Goal: Find contact information

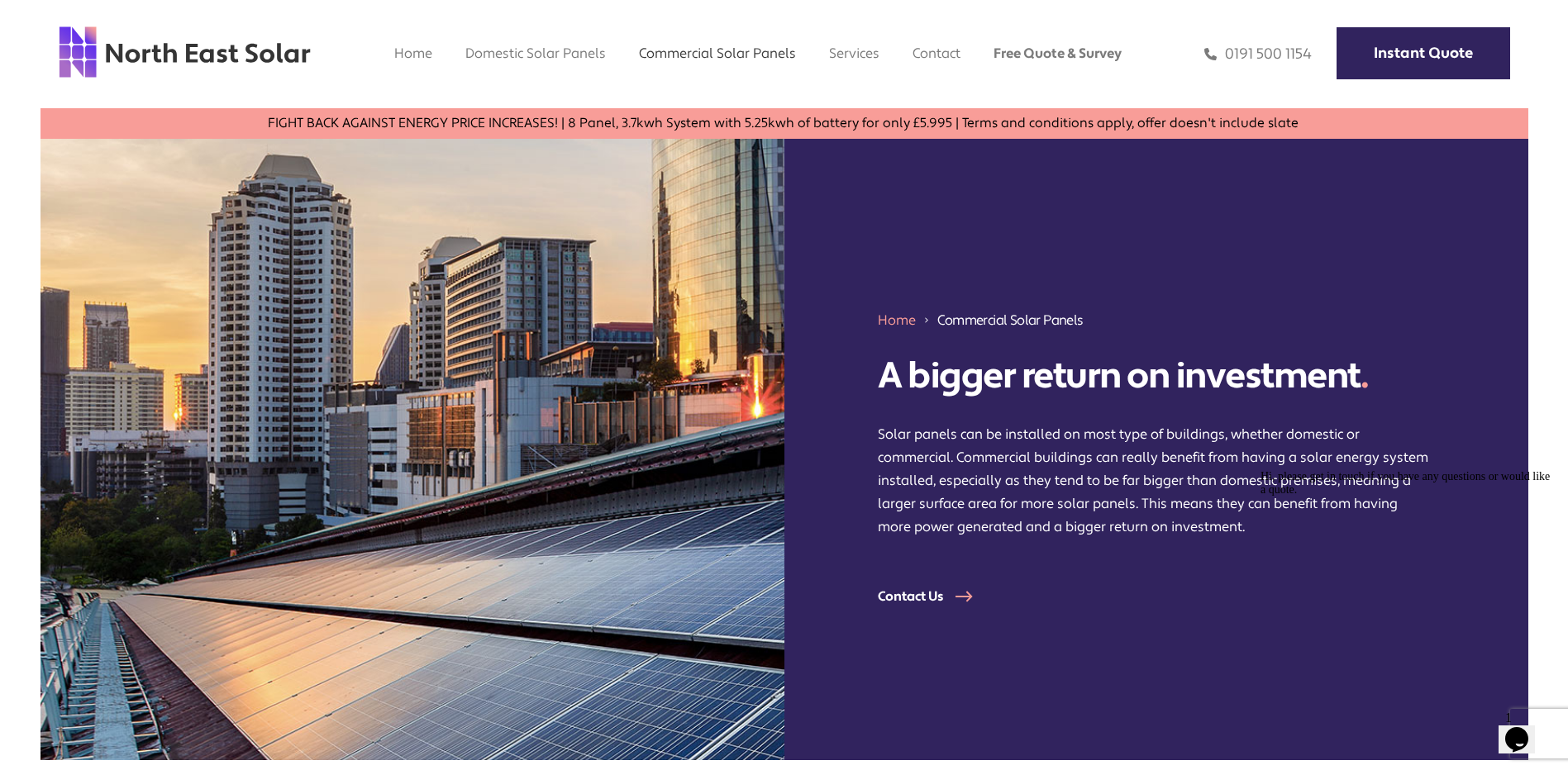
click at [1261, 470] on icon "Chat attention grabber" at bounding box center [1261, 470] width 0 height 0
drag, startPoint x: 863, startPoint y: 602, endPoint x: 1034, endPoint y: 608, distance: 171.1
click at [1034, 608] on div "Home Commercial Solar Panels A bigger return on investment . Solar panels can b…" at bounding box center [1157, 450] width 744 height 622
click at [1033, 606] on div "Home Commercial Solar Panels A bigger return on investment . Solar panels can b…" at bounding box center [1157, 450] width 744 height 622
click at [1360, 46] on link "Instant Quote" at bounding box center [1424, 53] width 174 height 52
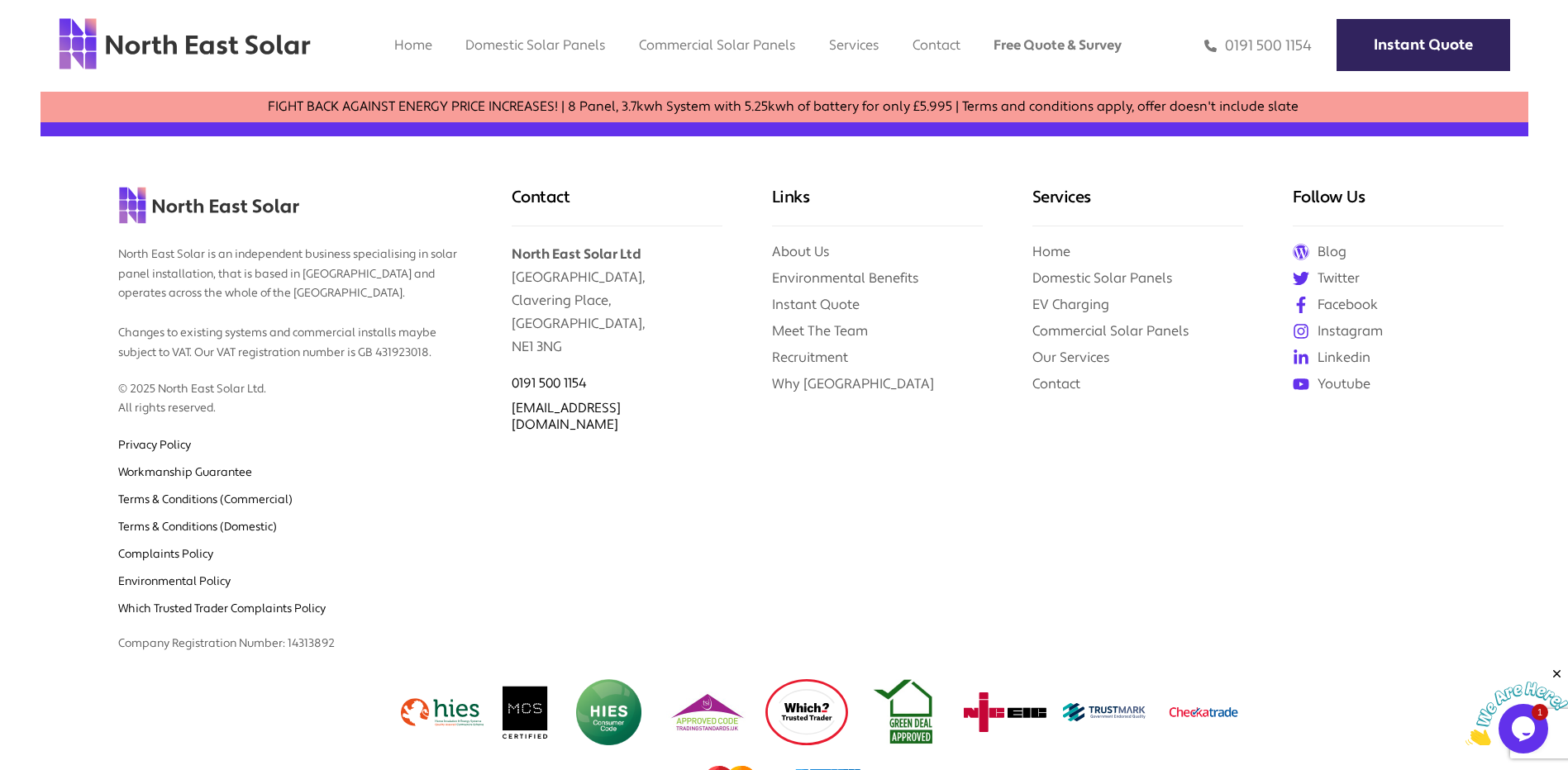
scroll to position [1025, 0]
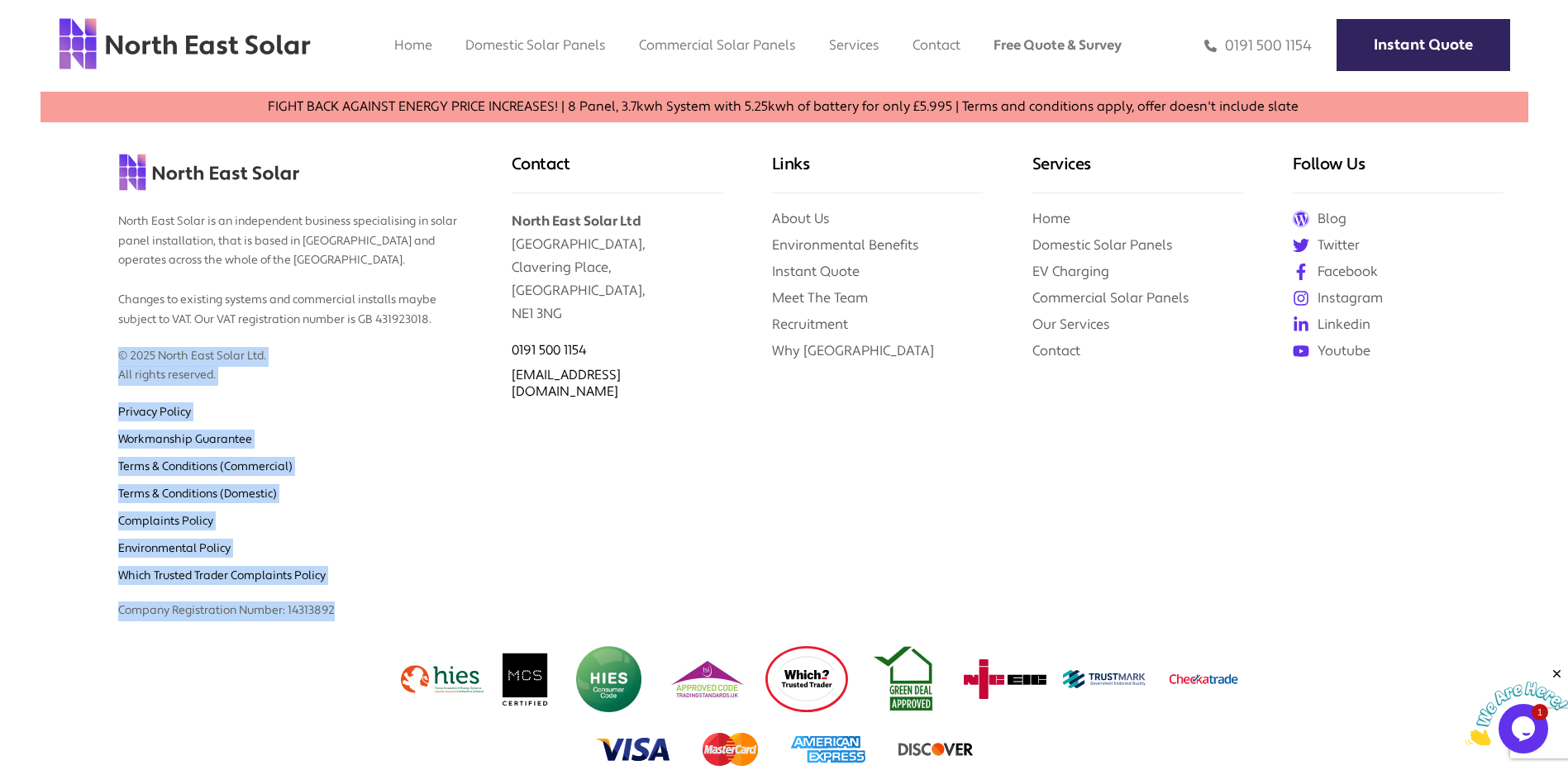
drag, startPoint x: 407, startPoint y: 622, endPoint x: 46, endPoint y: 304, distance: 481.1
click at [46, 304] on div "North East Solar is an independent business specialising in solar panel install…" at bounding box center [264, 366] width 446 height 527
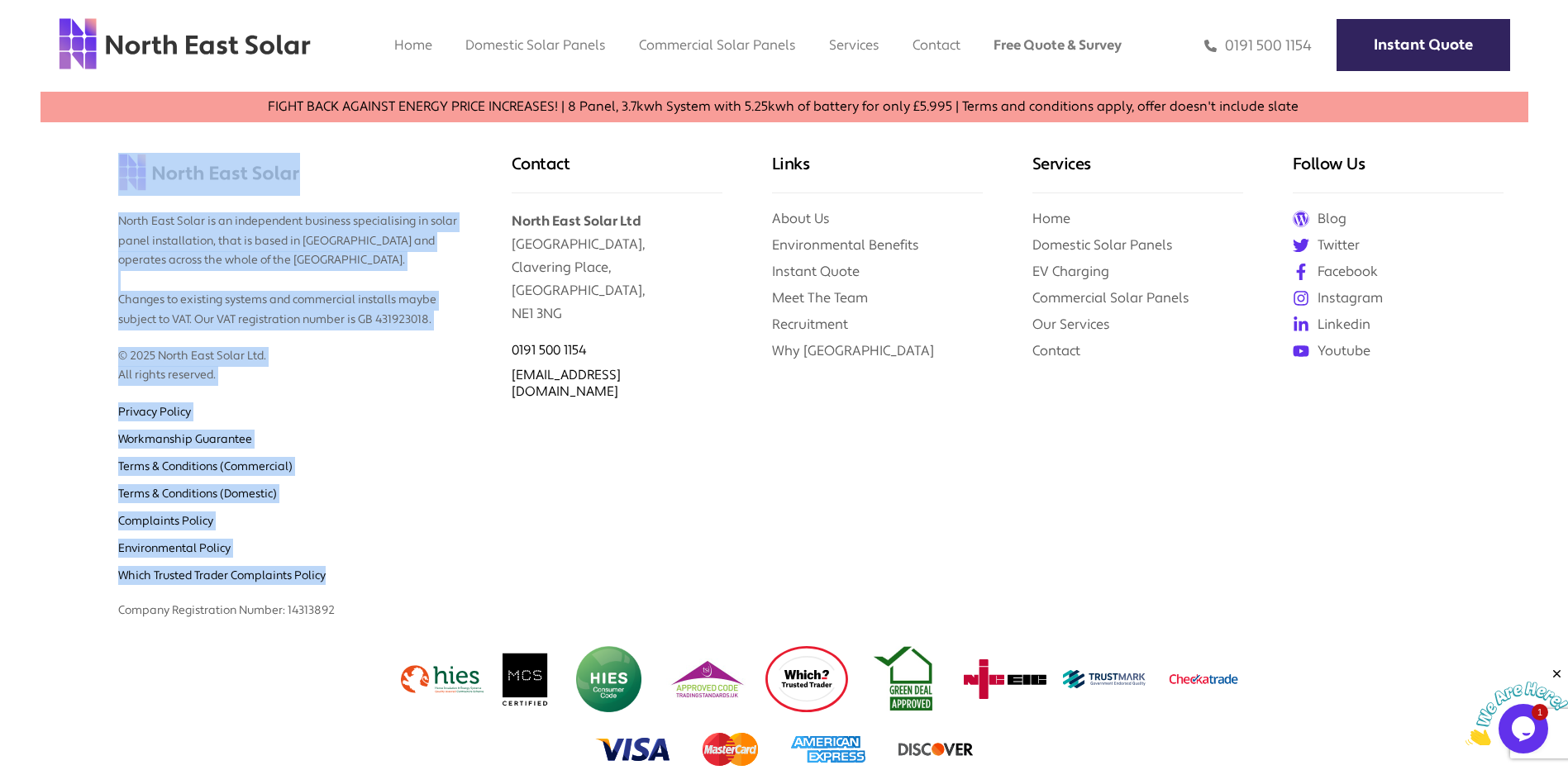
drag, startPoint x: 114, startPoint y: 166, endPoint x: 484, endPoint y: 578, distance: 553.8
click at [484, 578] on div "North East Solar is an independent business specialising in solar panel install…" at bounding box center [264, 366] width 446 height 527
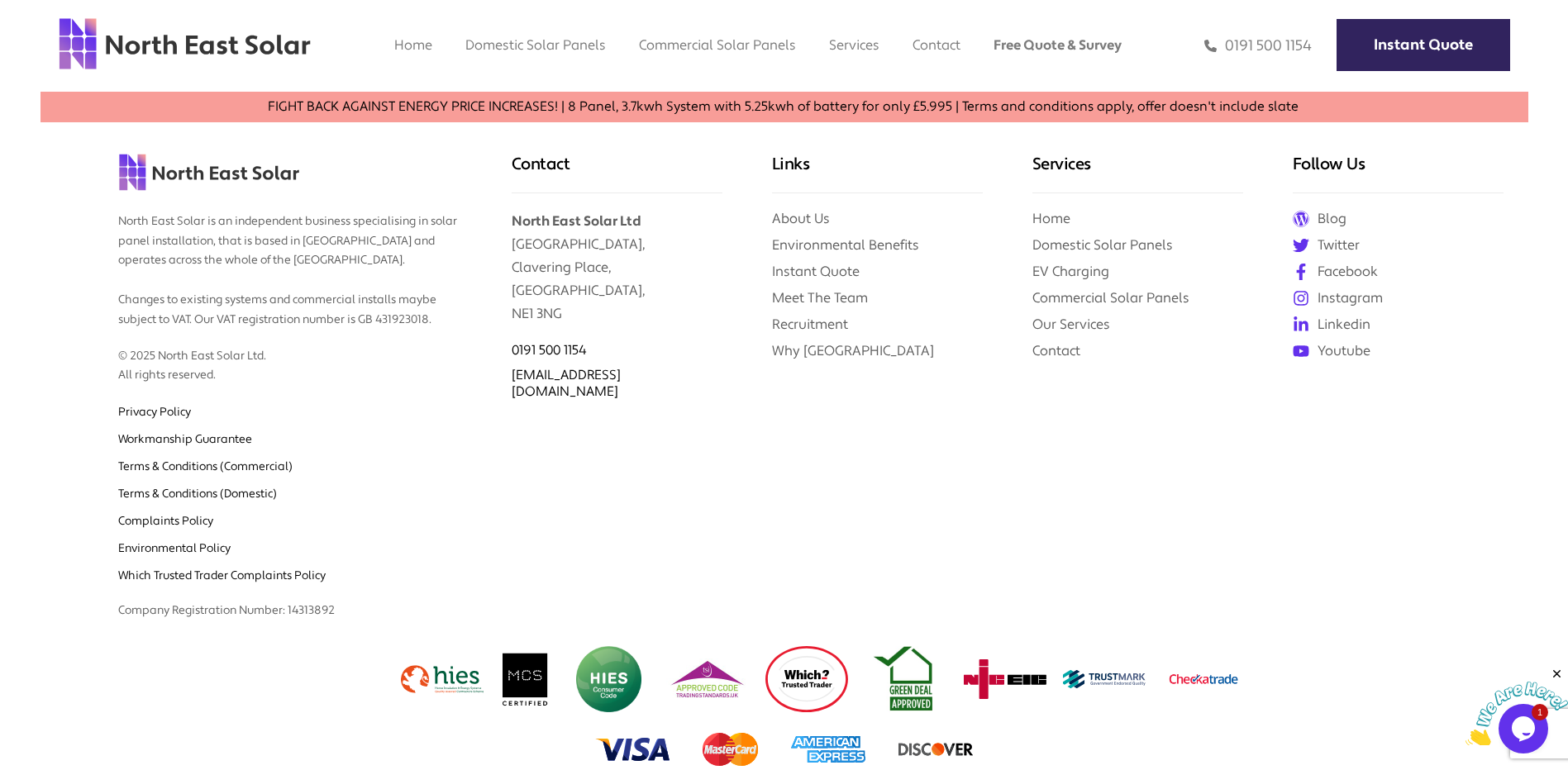
drag, startPoint x: 484, startPoint y: 578, endPoint x: 1165, endPoint y: 615, distance: 682.0
click at [1165, 615] on div "Services Home Domestic Solar Panels EV Charging Commercial Solar Panels Our Ser…" at bounding box center [1138, 366] width 260 height 527
drag, startPoint x: 323, startPoint y: 179, endPoint x: 215, endPoint y: 206, distance: 111.3
click at [215, 206] on div "North East Solar is an independent business specialising in solar panel install…" at bounding box center [264, 366] width 446 height 527
drag, startPoint x: 215, startPoint y: 206, endPoint x: 205, endPoint y: 234, distance: 29.7
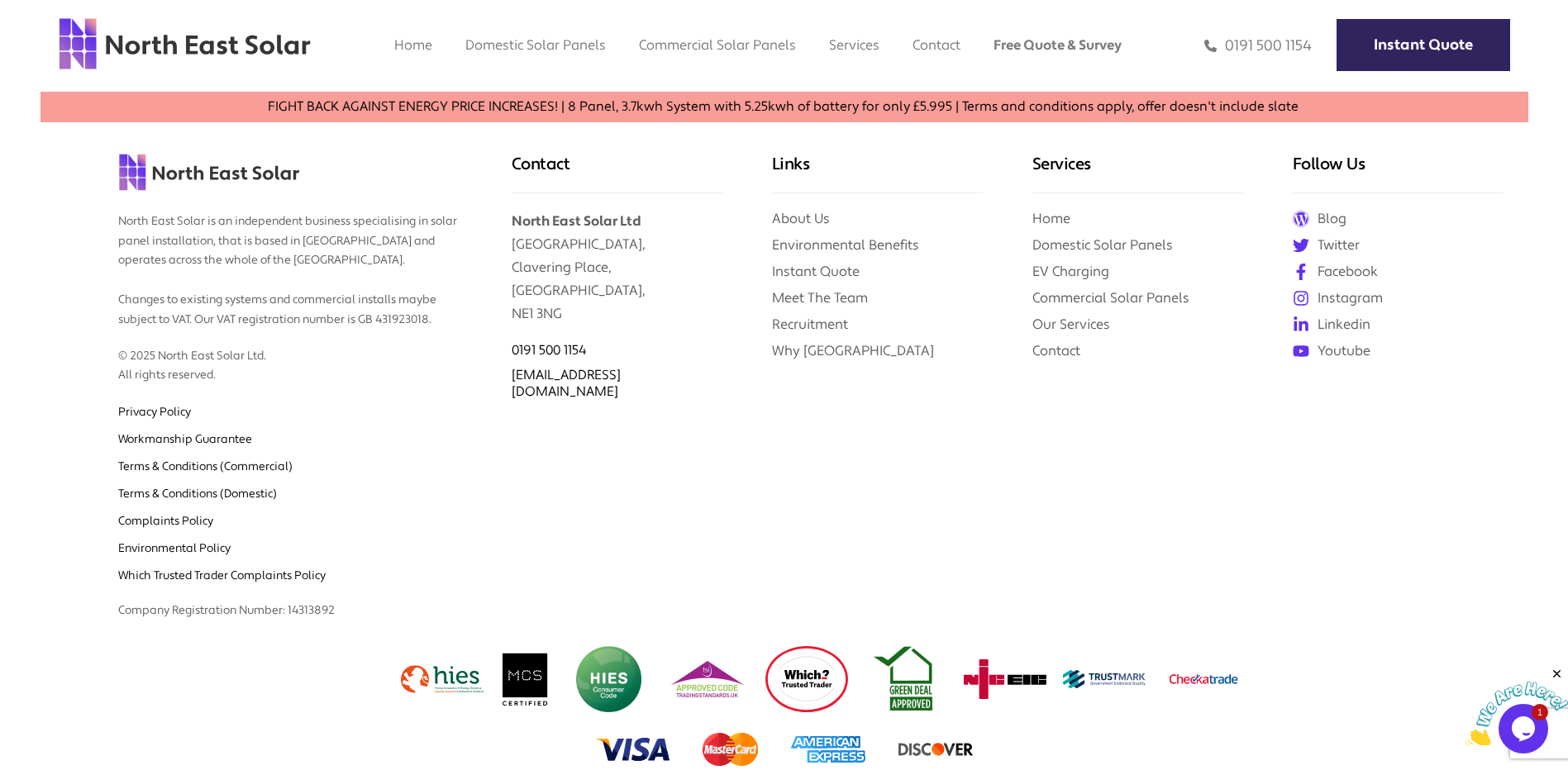
click at [205, 234] on p "North East Solar is an independent business specialising in solar panel install…" at bounding box center [290, 264] width 343 height 135
drag, startPoint x: 205, startPoint y: 234, endPoint x: 205, endPoint y: 220, distance: 14.0
click at [205, 220] on p "North East Solar is an independent business specialising in solar panel install…" at bounding box center [290, 264] width 343 height 135
drag, startPoint x: 208, startPoint y: 220, endPoint x: 117, endPoint y: 205, distance: 92.2
click at [117, 205] on div "North East Solar is an independent business specialising in solar panel install…" at bounding box center [264, 366] width 446 height 527
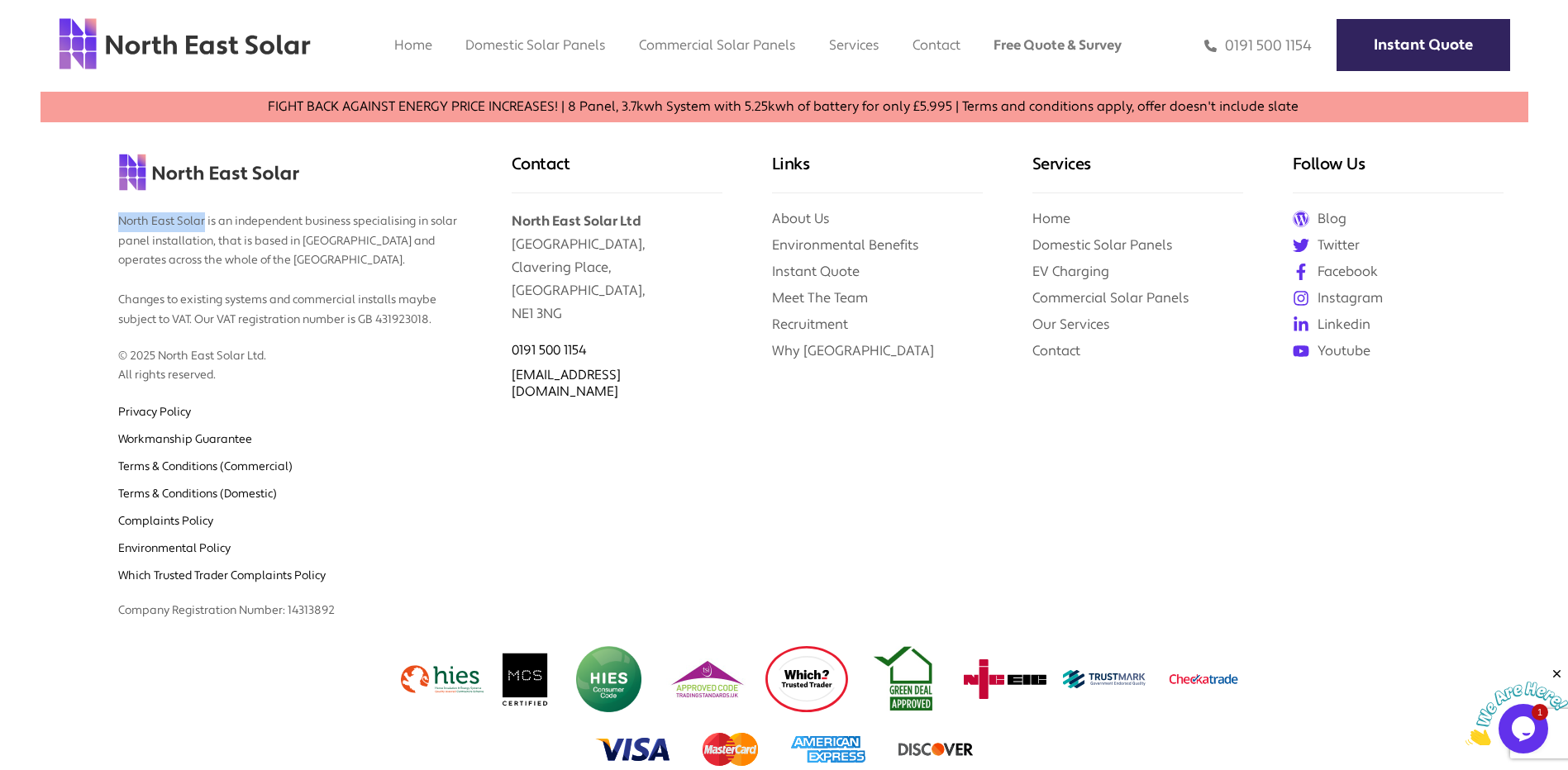
copy p "North East Solar"
click at [371, 421] on li "Workmanship Guarantee" at bounding box center [290, 434] width 343 height 27
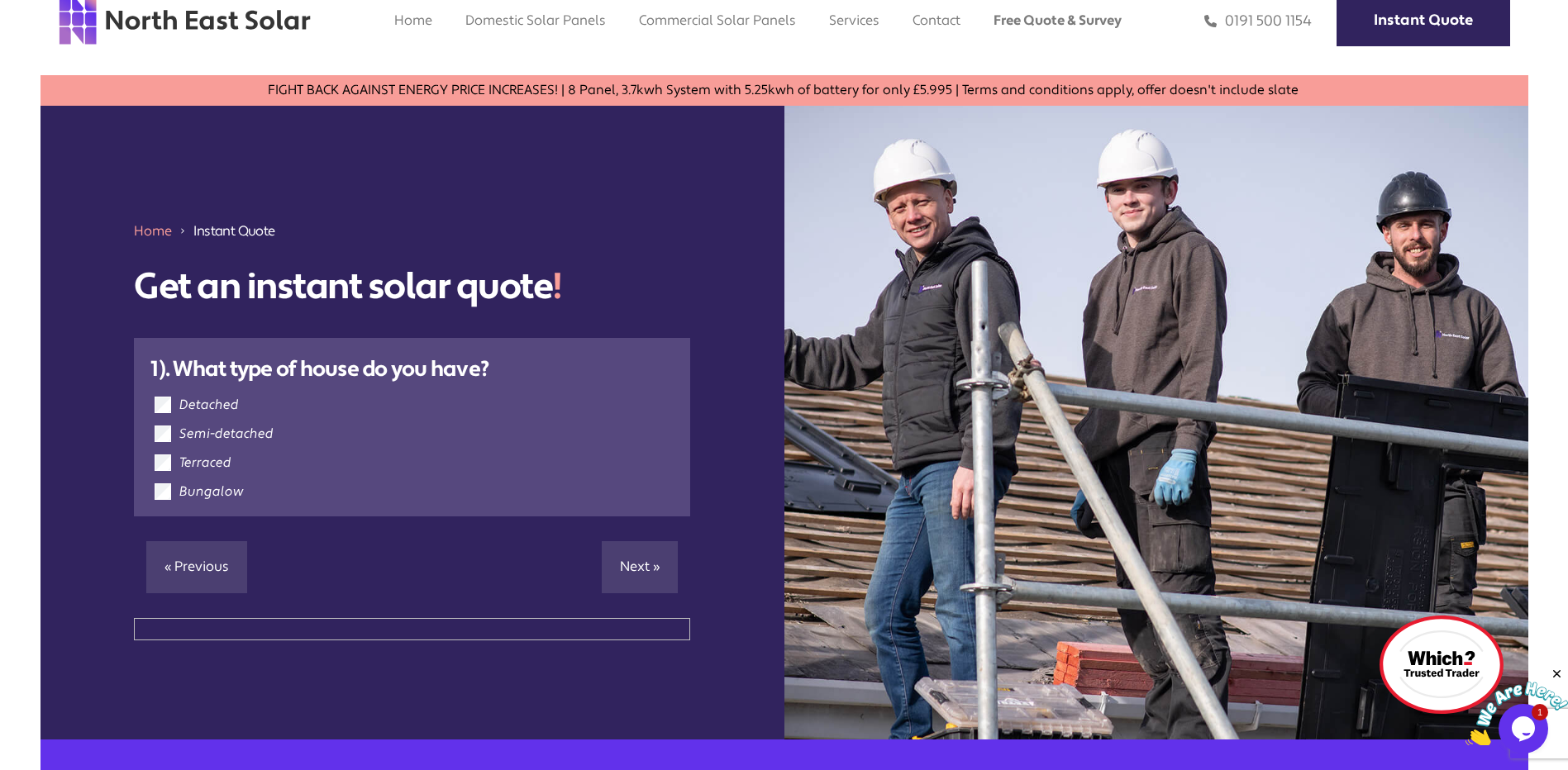
scroll to position [0, 0]
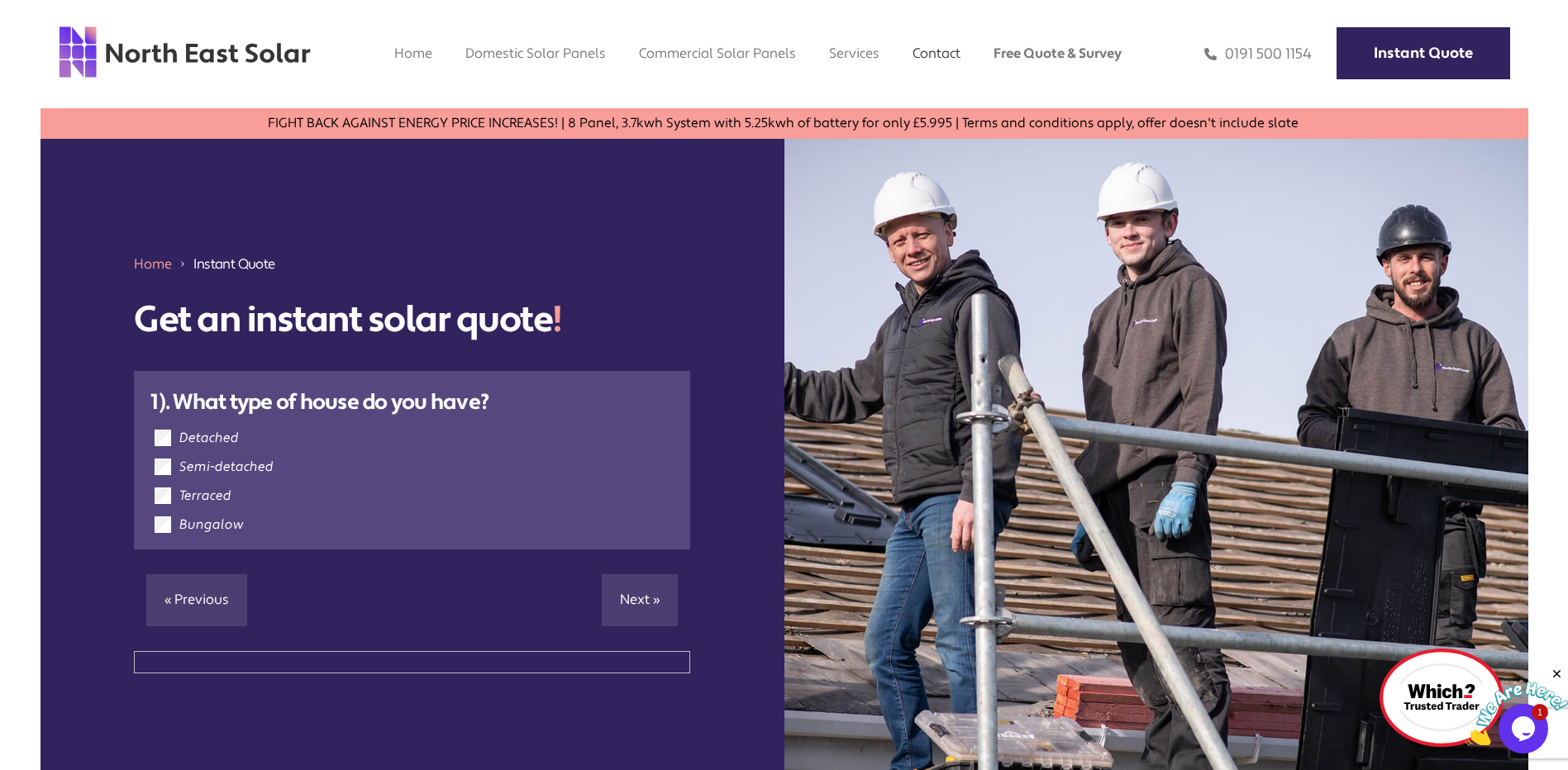
click at [927, 53] on link "Contact" at bounding box center [937, 53] width 48 height 18
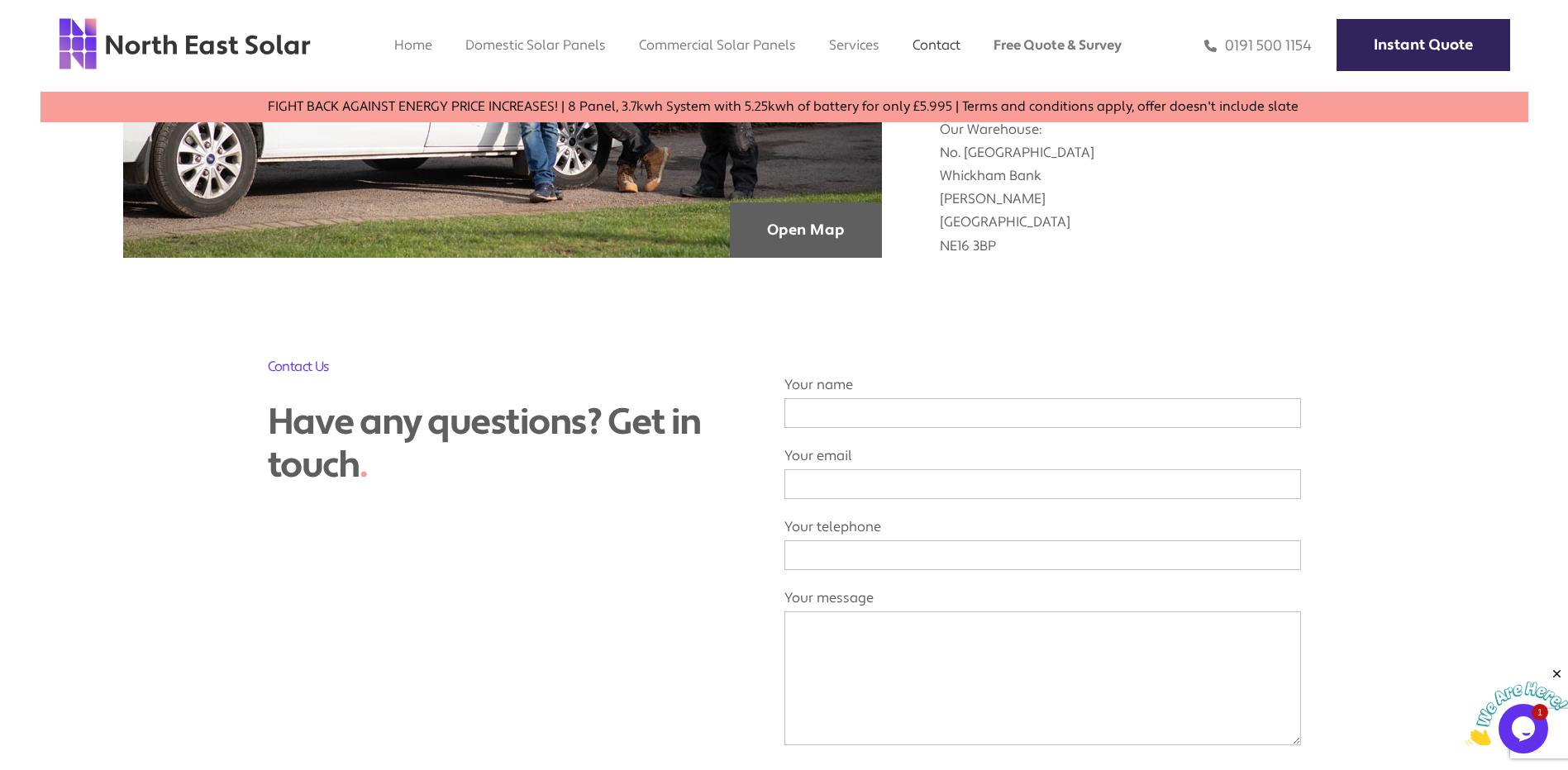
scroll to position [578, 0]
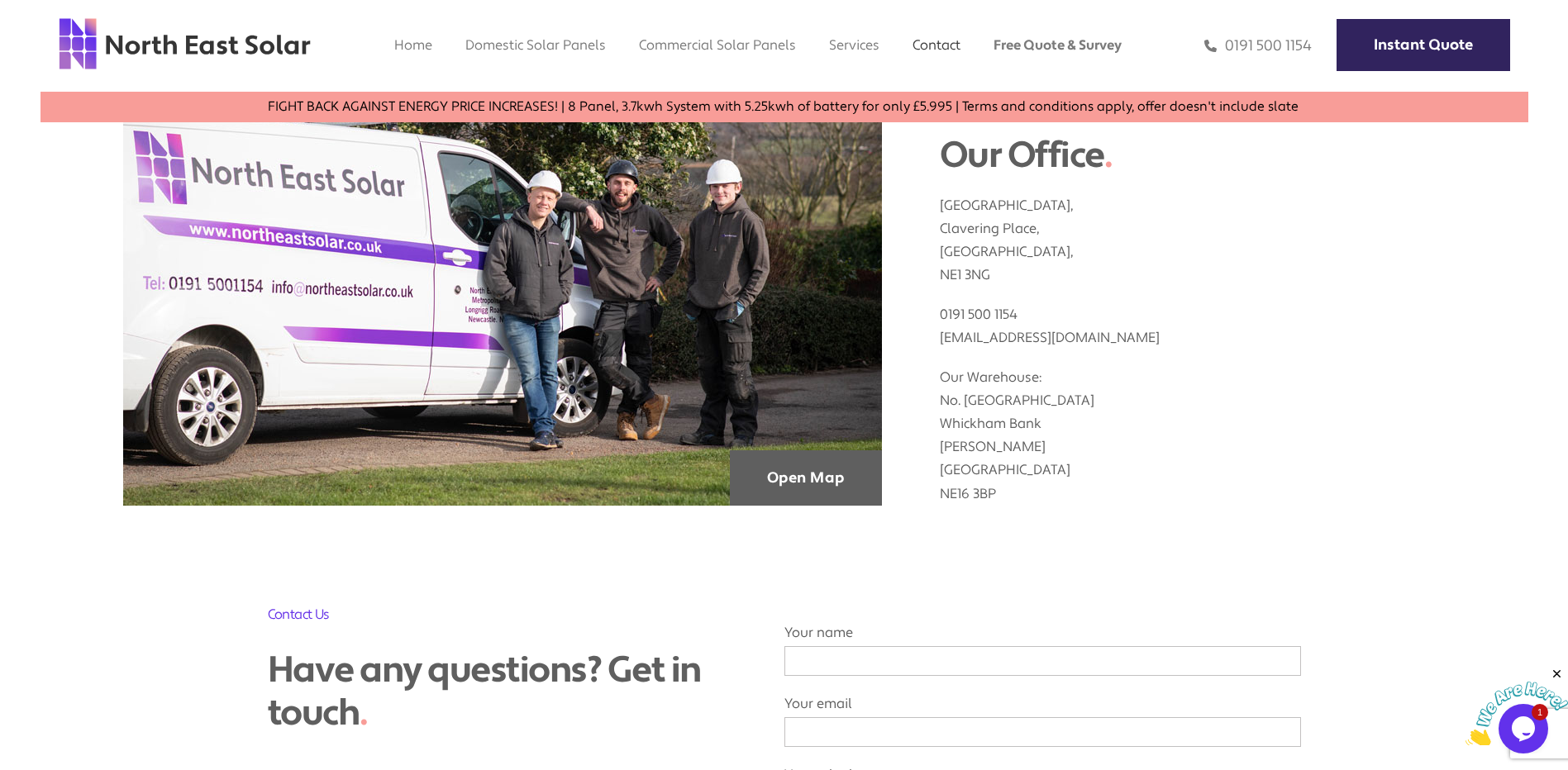
drag, startPoint x: 1010, startPoint y: 497, endPoint x: 940, endPoint y: 391, distance: 127.0
click at [940, 391] on p "Our Warehouse: [STREET_ADDRESS][PERSON_NAME]" at bounding box center [1192, 428] width 506 height 155
